Goal: Find specific page/section: Find specific page/section

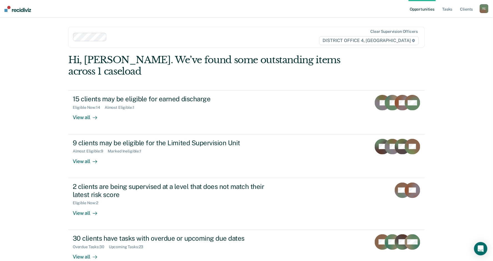
click at [459, 5] on ul "Opportunities Tasks Client s" at bounding box center [444, 9] width 71 height 18
click at [468, 10] on link "Client s" at bounding box center [466, 9] width 15 height 18
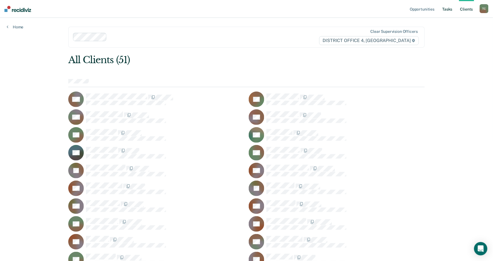
click at [448, 9] on link "Tasks" at bounding box center [448, 9] width 12 height 18
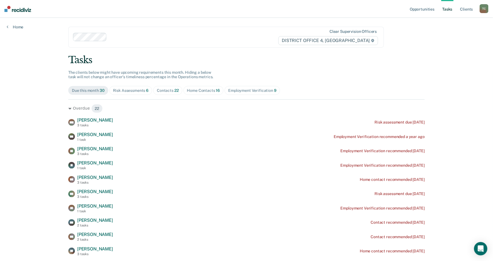
click at [201, 87] on span "Home Contacts 16" at bounding box center [204, 90] width 40 height 9
